Goal: Task Accomplishment & Management: Use online tool/utility

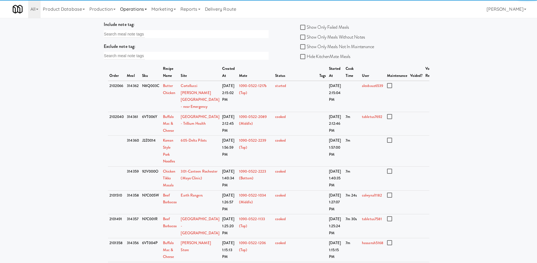
click at [146, 12] on link "Operations" at bounding box center [133, 9] width 31 height 18
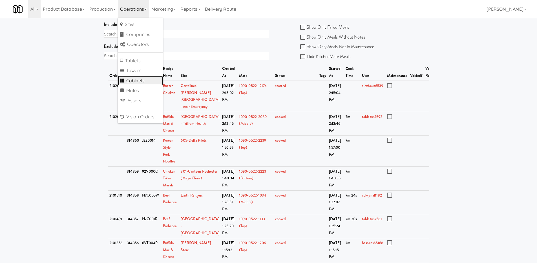
click at [147, 76] on link "Cabinets" at bounding box center [140, 81] width 45 height 10
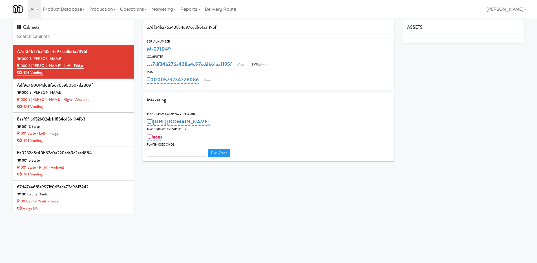
type input "3"
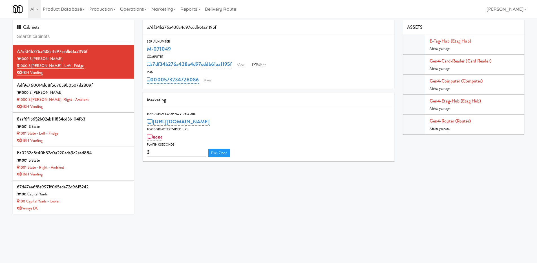
click at [91, 32] on input "text" at bounding box center [73, 37] width 113 height 10
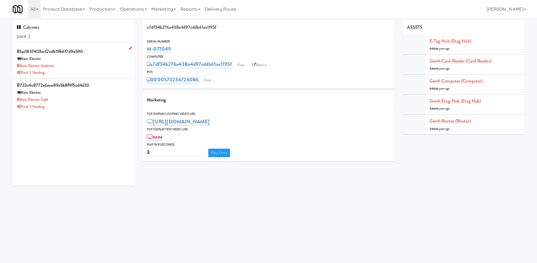
type input "pack 3"
click at [86, 68] on div "Main Electric Ambient" at bounding box center [73, 66] width 113 height 7
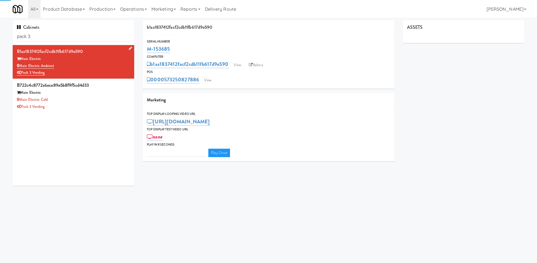
type input "3"
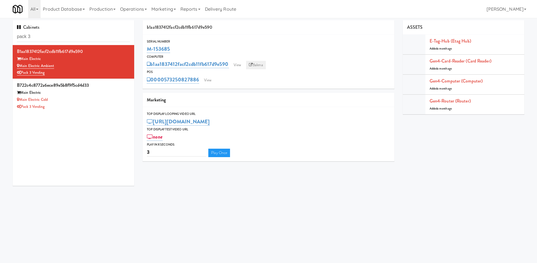
click at [258, 64] on link "Balena" at bounding box center [256, 65] width 20 height 8
click at [103, 92] on div "Main Electric" at bounding box center [73, 92] width 113 height 7
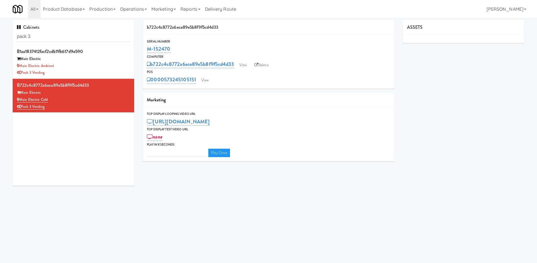
type input "3"
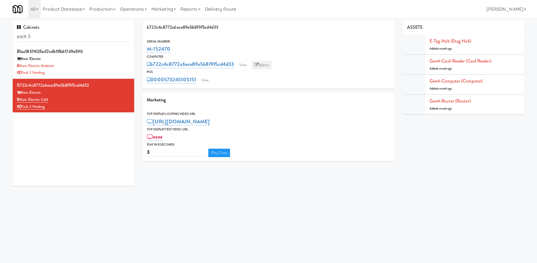
click at [261, 64] on link "Balena" at bounding box center [262, 65] width 20 height 8
